Goal: Check status

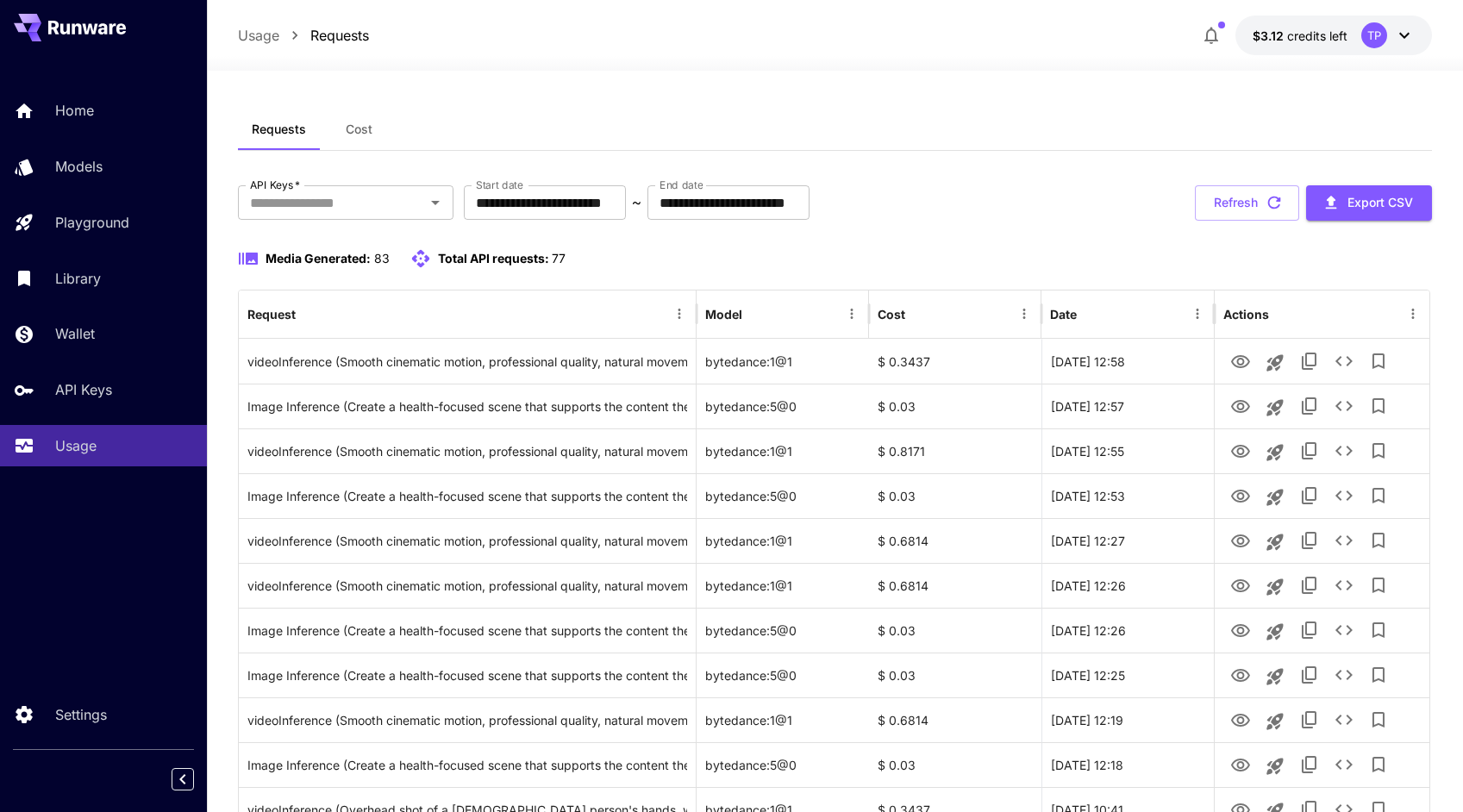
click at [952, 266] on div "Media Generated: 83 Total API requests: 77" at bounding box center [834, 258] width 1194 height 21
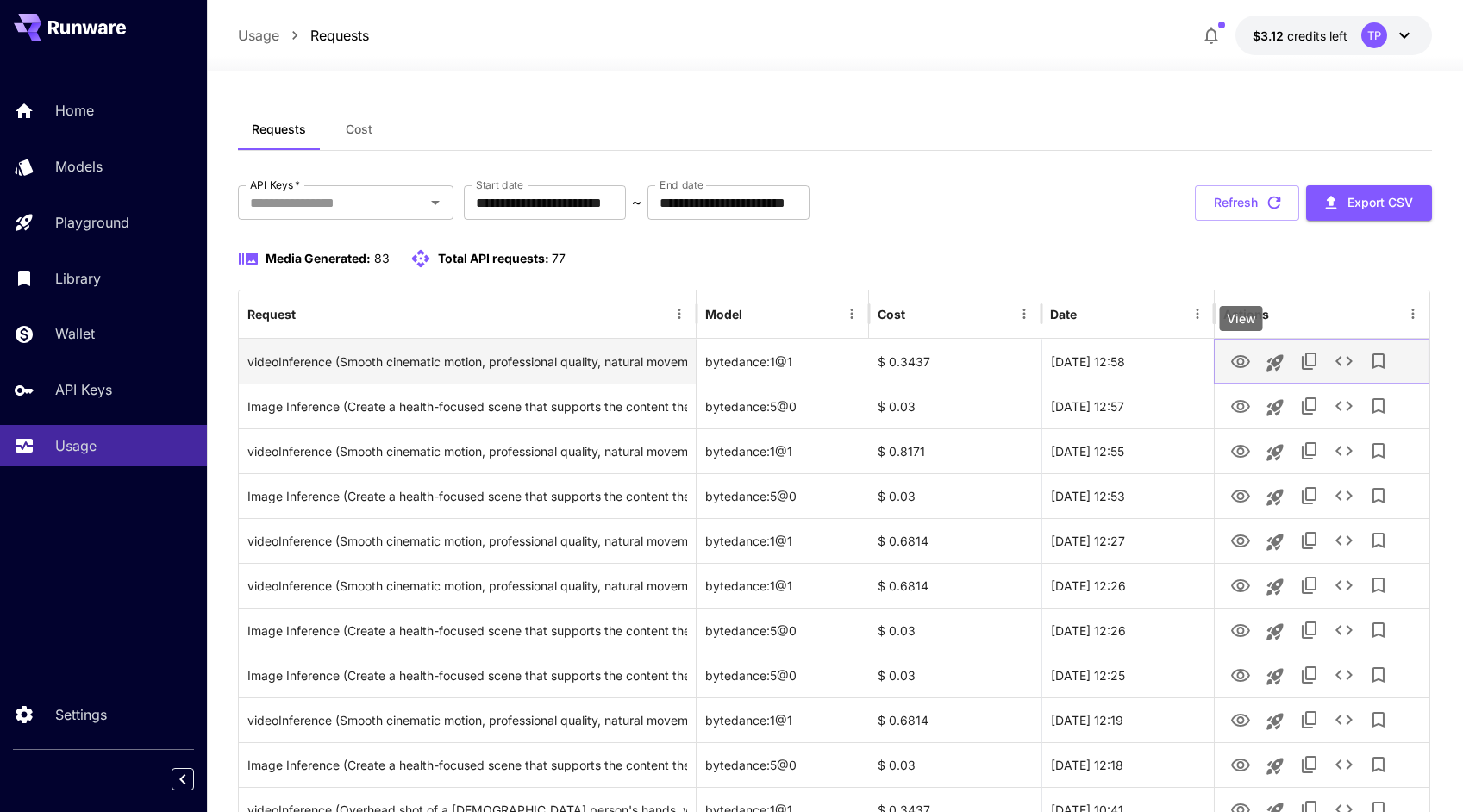
click at [1241, 367] on icon "View" at bounding box center [1240, 361] width 19 height 13
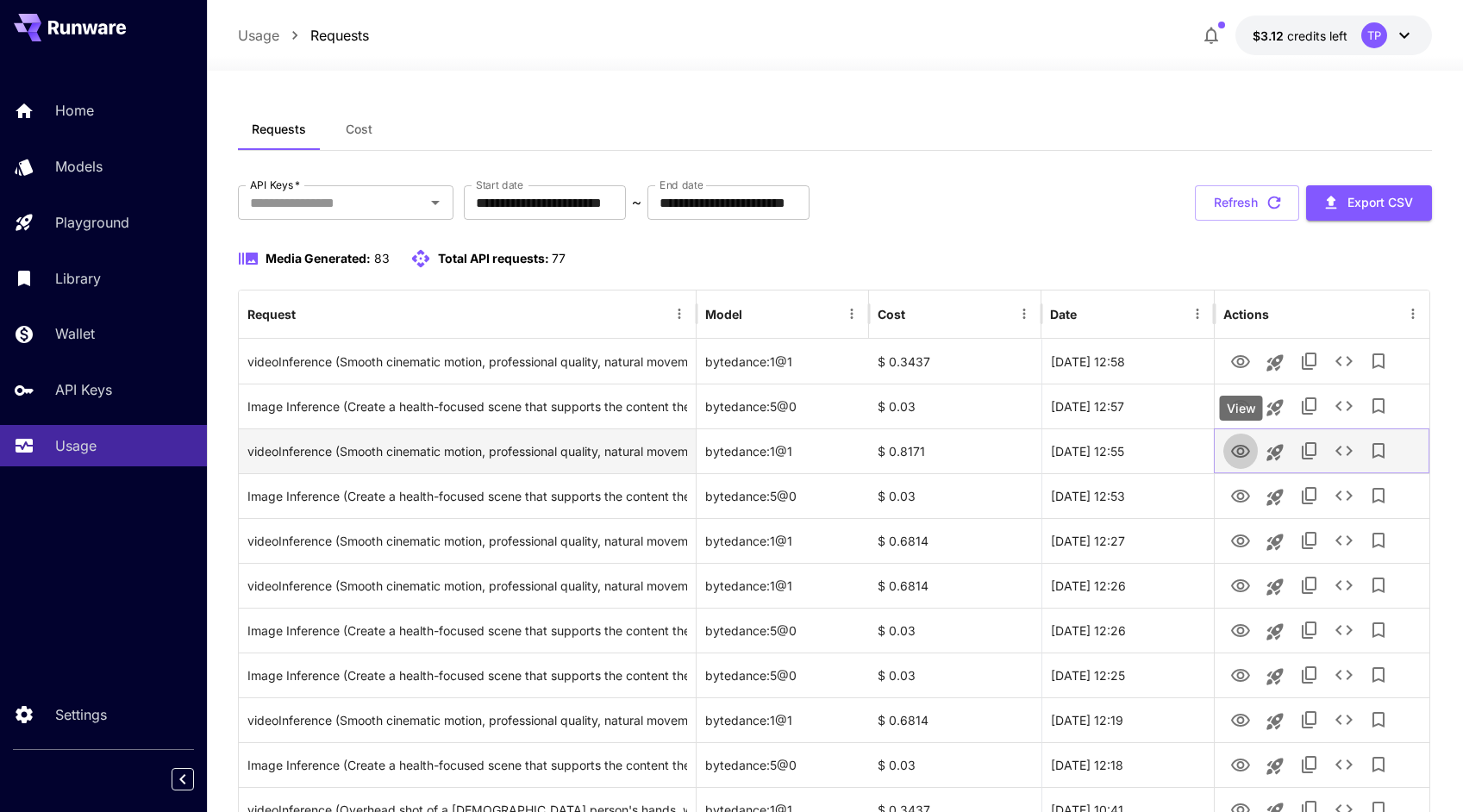
click at [1243, 450] on icon "View" at bounding box center [1240, 451] width 19 height 13
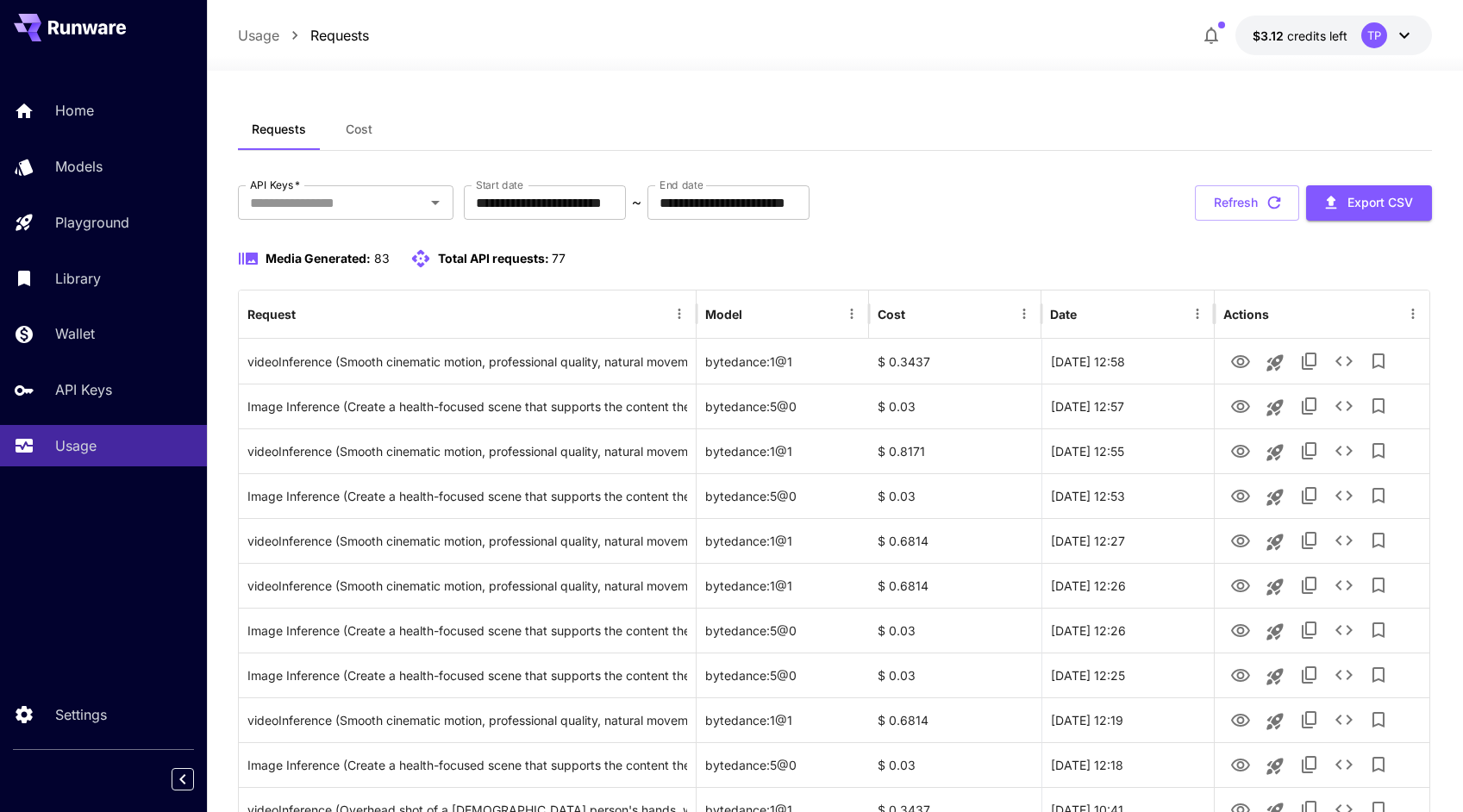
click at [1067, 256] on div "Media Generated: 83 Total API requests: 77" at bounding box center [834, 258] width 1194 height 21
